Goal: Task Accomplishment & Management: Complete application form

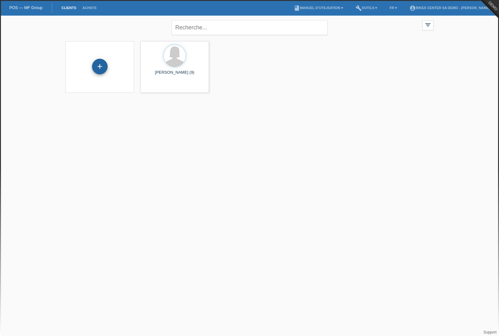
click at [98, 69] on div "+" at bounding box center [100, 67] width 16 height 16
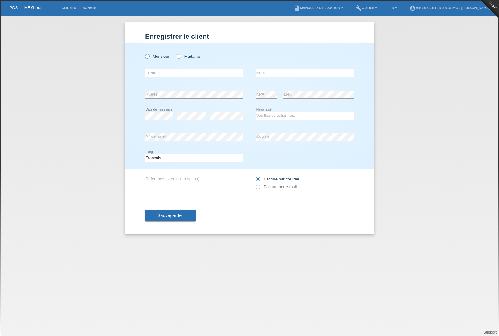
click at [144, 53] on icon at bounding box center [144, 53] width 0 height 0
click at [149, 56] on input "Monsieur" at bounding box center [147, 56] width 4 height 4
radio input "true"
click at [158, 76] on input "text" at bounding box center [194, 73] width 98 height 8
type input "[PERSON_NAME]"
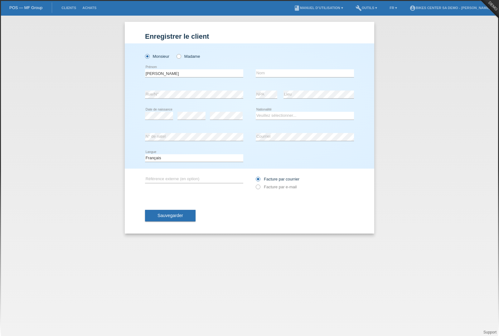
type input "Takla"
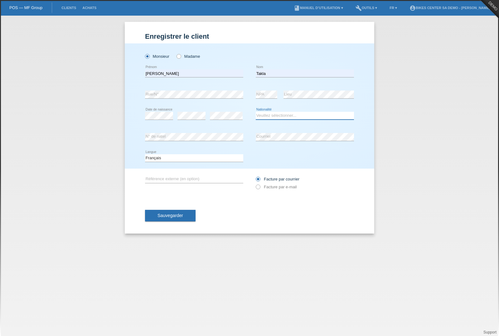
select select "CH"
click at [73, 219] on div "Enregistrer le client Enregistrer le client Enregistrer le client Monsieur Mada…" at bounding box center [249, 176] width 499 height 320
click at [263, 188] on label "Facture par e-mail" at bounding box center [276, 186] width 41 height 5
click at [260, 188] on input "Facture par e-mail" at bounding box center [258, 188] width 4 height 8
radio input "true"
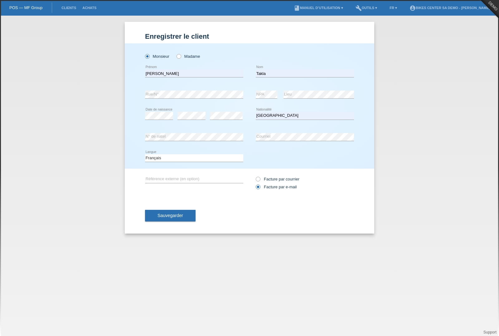
click at [166, 218] on span "Sauvegarder" at bounding box center [171, 215] width 26 height 5
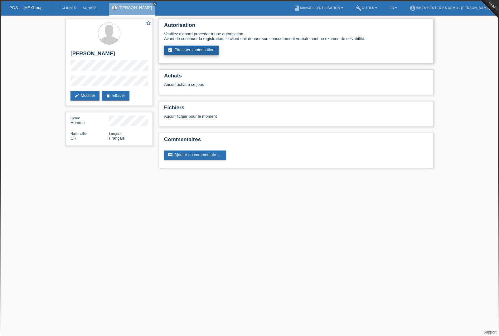
click at [193, 53] on link "assignment_turned_in Effectuer l’autorisation" at bounding box center [191, 50] width 55 height 9
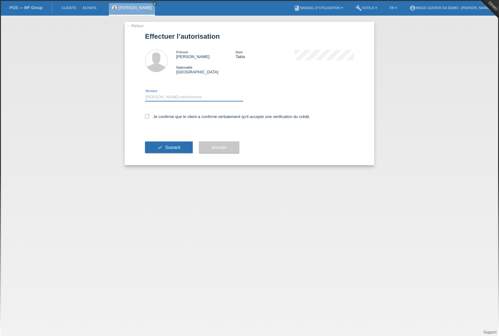
select select "2"
click at [148, 118] on icon at bounding box center [147, 116] width 4 height 4
click at [148, 118] on input "Je confirme que le client a confirmé verbalement qu'il accepte une vérification…" at bounding box center [147, 116] width 4 height 4
checkbox input "true"
click at [171, 150] on span "Suivant" at bounding box center [172, 147] width 15 height 5
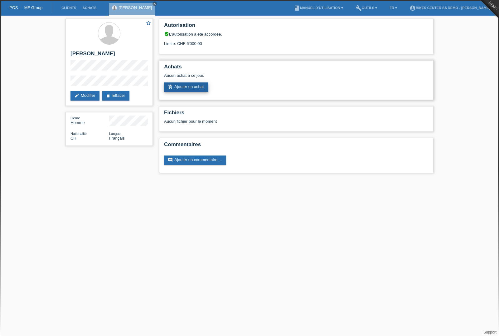
click at [183, 92] on link "add_shopping_cart Ajouter un achat" at bounding box center [186, 86] width 44 height 9
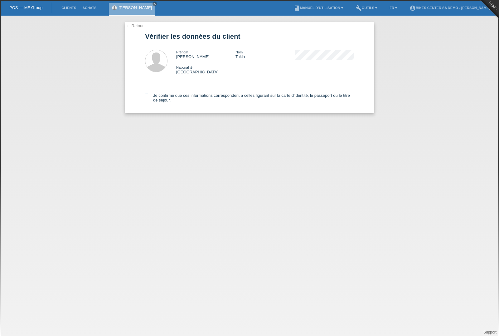
click at [147, 97] on icon at bounding box center [147, 95] width 4 height 4
click at [147, 97] on input "Je confirme que ces informations correspondent à celles figurant sur la carte d…" at bounding box center [147, 95] width 4 height 4
checkbox input "true"
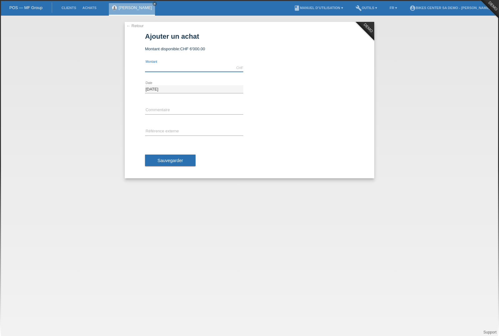
click at [160, 71] on input "text" at bounding box center [194, 68] width 98 height 8
type input "1700.00"
click at [152, 111] on input "text" at bounding box center [194, 110] width 98 height 8
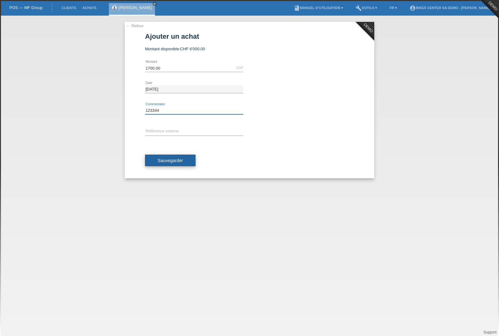
type input "123344"
click at [160, 159] on span "Sauvegarder" at bounding box center [171, 160] width 26 height 5
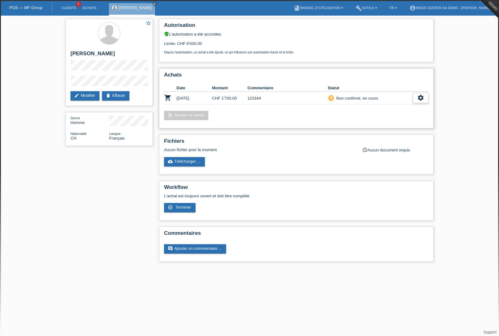
click at [424, 101] on icon "settings" at bounding box center [421, 97] width 7 height 7
click at [379, 132] on span "Terminer" at bounding box center [376, 130] width 18 height 7
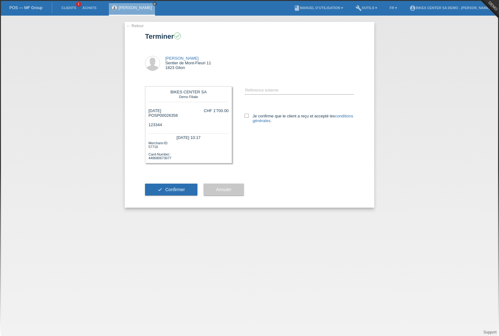
click at [129, 25] on link "← Retour" at bounding box center [134, 25] width 17 height 5
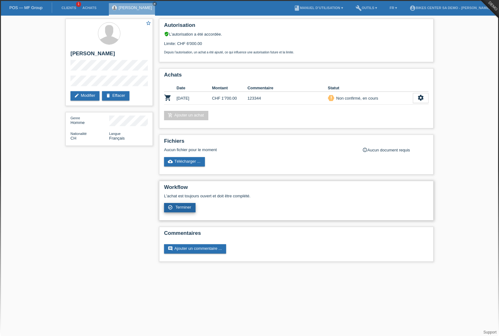
click at [174, 212] on link "check_circle_outline Terminer" at bounding box center [180, 207] width 32 height 9
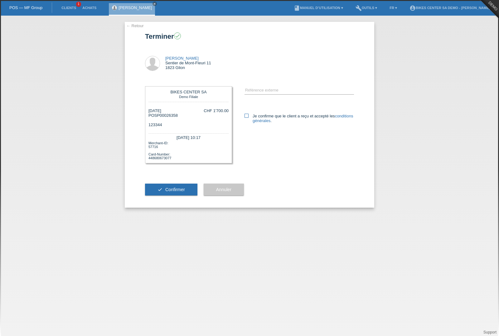
click at [247, 115] on icon at bounding box center [247, 116] width 4 height 4
click at [247, 115] on input "Je confirme que le client a reçu et accepté les conditions générales ." at bounding box center [247, 116] width 4 height 4
checkbox input "true"
click at [166, 192] on span "Confirmer" at bounding box center [175, 189] width 20 height 5
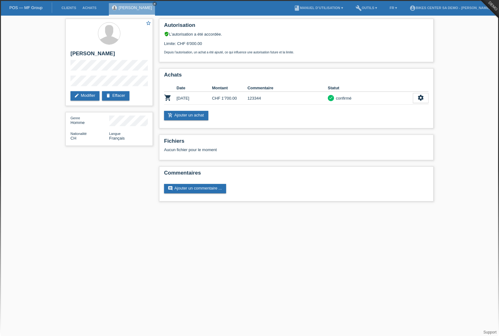
click at [70, 12] on li "Clients" at bounding box center [68, 8] width 21 height 16
click at [67, 6] on link "Clients" at bounding box center [68, 8] width 21 height 4
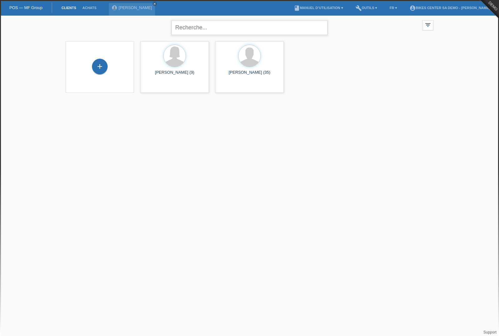
click at [206, 26] on input "text" at bounding box center [250, 27] width 156 height 15
type input "Takla"
click at [323, 27] on icon "close" at bounding box center [320, 27] width 7 height 7
click at [434, 5] on li "account_circle BIKES CENTER SA Demo - Ali Takla ▾" at bounding box center [452, 8] width 90 height 16
click at [432, 23] on div "filter_list" at bounding box center [428, 25] width 11 height 10
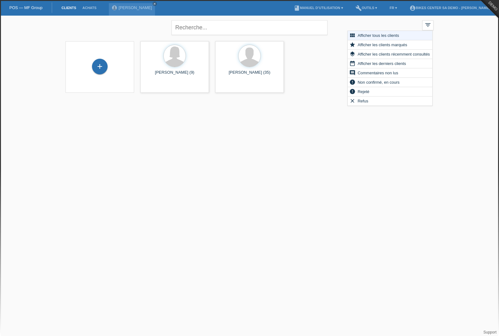
click at [464, 33] on div "close filter_list view_module Afficher tous les clients star Afficher les clien…" at bounding box center [249, 58] width 499 height 85
click at [380, 20] on div "close filter_list view_module Afficher tous les clients star Afficher les clien…" at bounding box center [249, 27] width 375 height 22
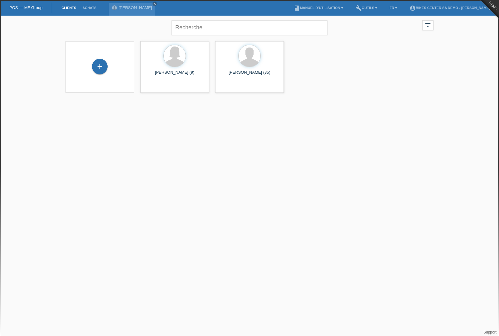
click at [380, 11] on li "build Outils ▾" at bounding box center [367, 8] width 28 height 16
click at [380, 7] on link "build Outils ▾" at bounding box center [367, 8] width 28 height 4
click at [400, 27] on div "close filter_list view_module Afficher tous les clients star Afficher les clien…" at bounding box center [249, 27] width 375 height 22
click at [334, 49] on div "+ Sonia Meraimi (9) launch Afficher" at bounding box center [249, 67] width 375 height 58
click at [365, 48] on div "+ Sonia Meraimi (9) launch Afficher" at bounding box center [249, 67] width 375 height 58
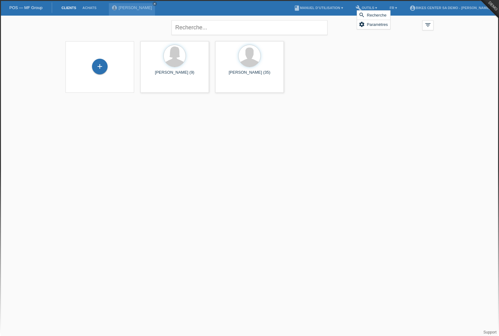
click at [337, 11] on li "book Manuel d’utilisation ▾" at bounding box center [319, 8] width 56 height 16
click at [337, 6] on link "book Manuel d’utilisation ▾" at bounding box center [319, 8] width 56 height 4
click at [334, 25] on link "Manuel d’utilisation sans LCC" at bounding box center [324, 24] width 53 height 5
click at [245, 75] on div "Ali Takla (35)" at bounding box center [249, 75] width 59 height 10
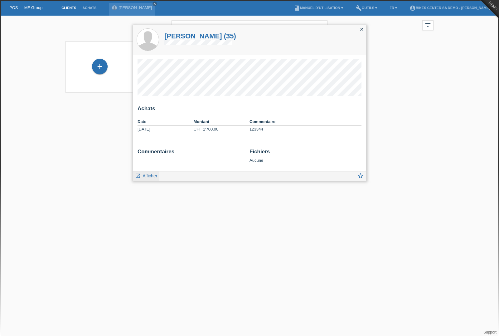
click at [151, 175] on span "Afficher" at bounding box center [150, 175] width 15 height 5
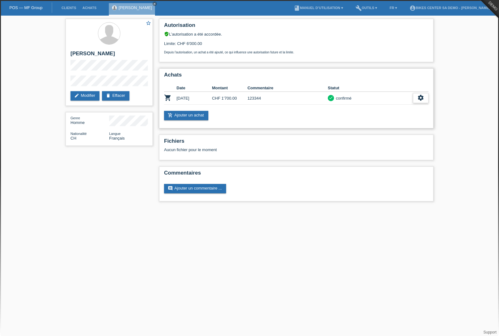
click at [423, 103] on div "settings" at bounding box center [421, 98] width 16 height 10
click at [390, 144] on span "Ajouter une annulation..." at bounding box center [397, 140] width 46 height 7
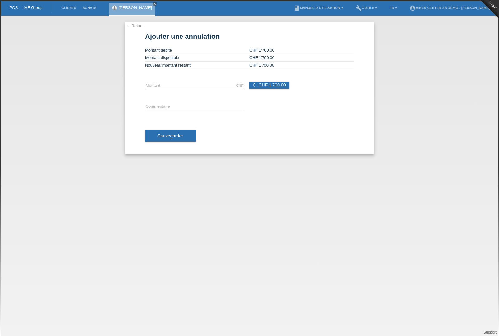
click at [129, 27] on link "← Retour" at bounding box center [134, 25] width 17 height 5
